Goal: Information Seeking & Learning: Check status

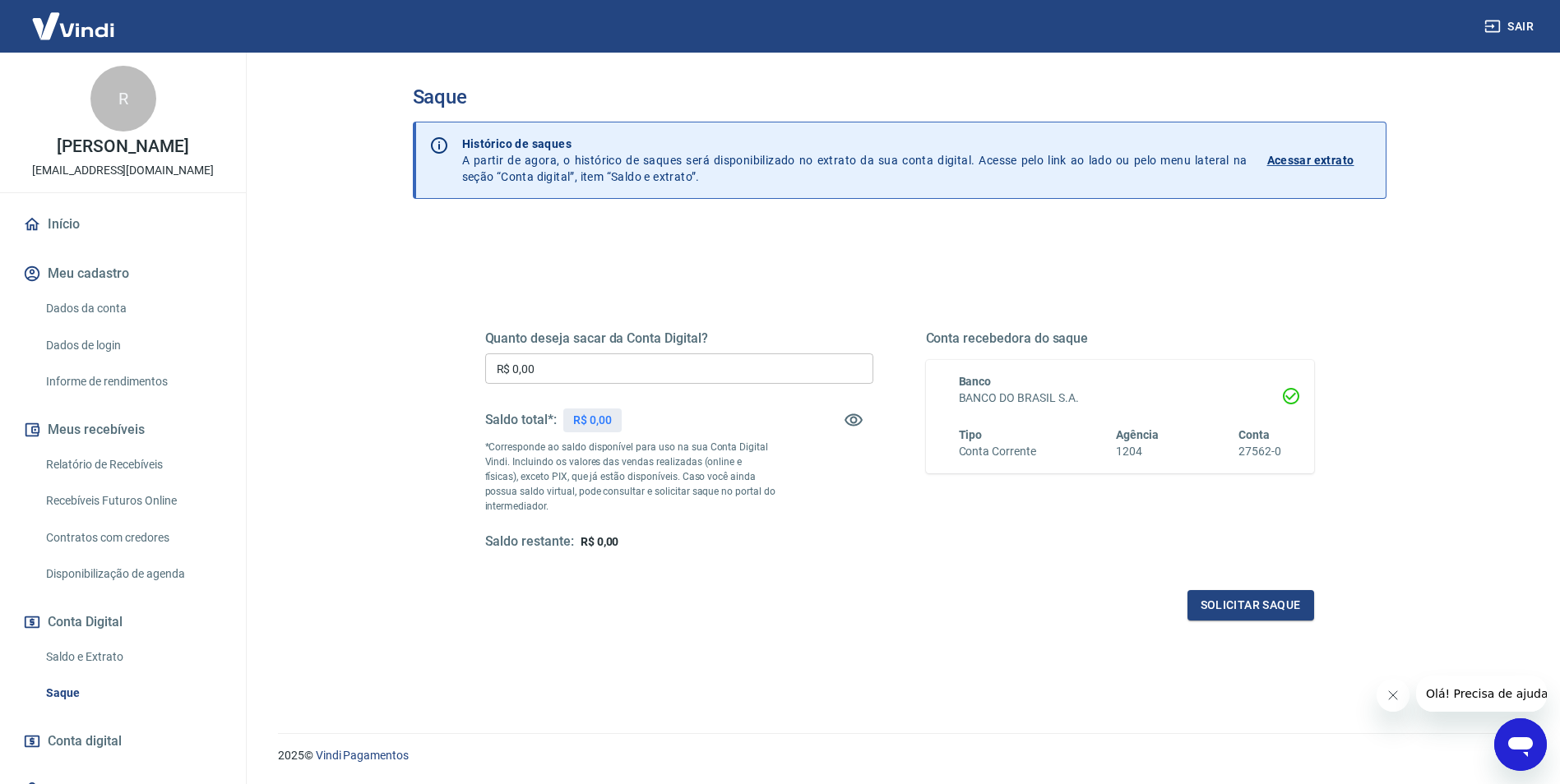
click at [600, 360] on input "R$ 0,00" at bounding box center [679, 368] width 388 height 30
click at [96, 664] on link "Saldo e Extrato" at bounding box center [132, 657] width 186 height 34
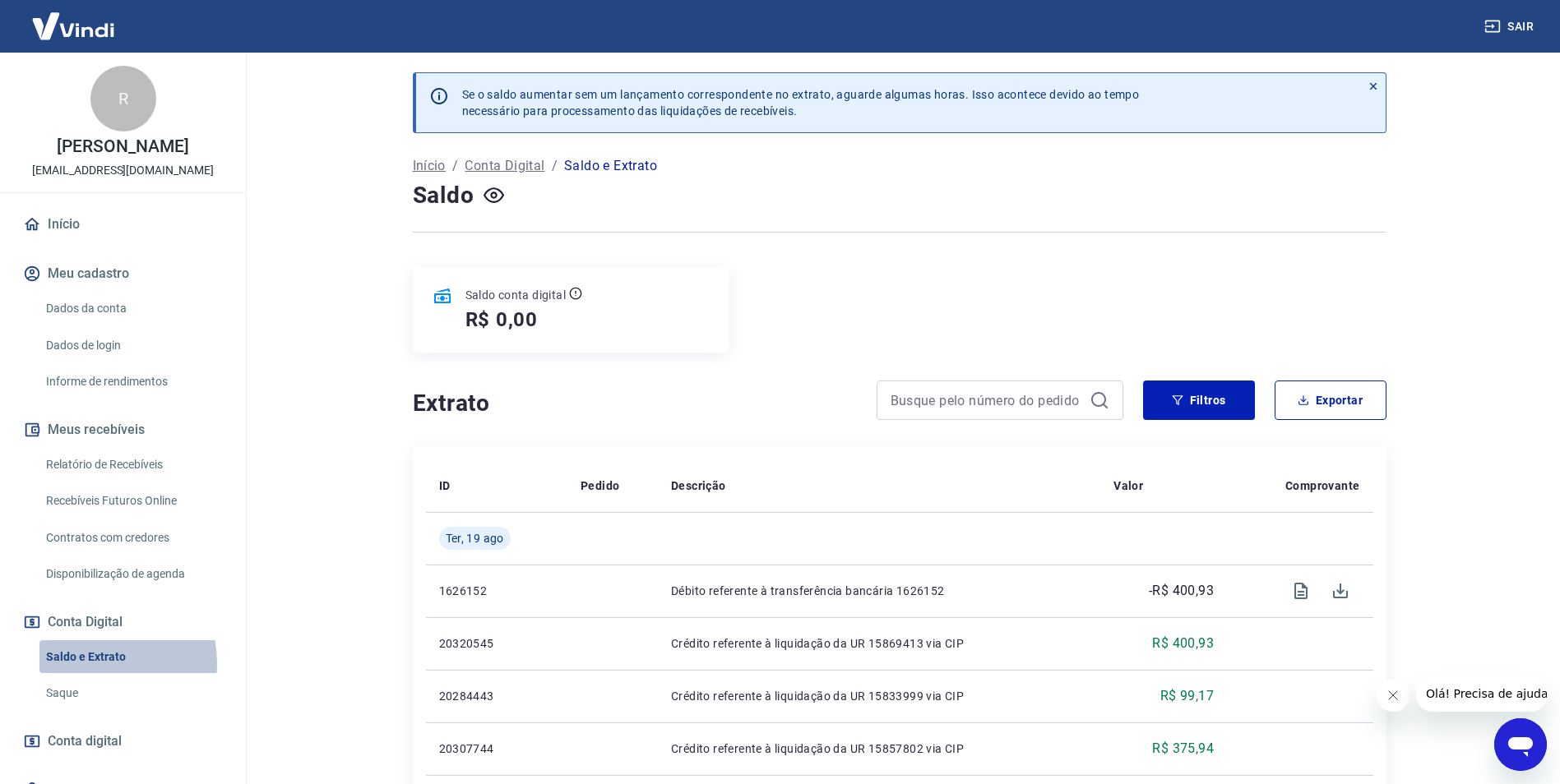
click at [92, 664] on link "Saldo e Extrato" at bounding box center [132, 657] width 186 height 34
